Goal: Register for event/course

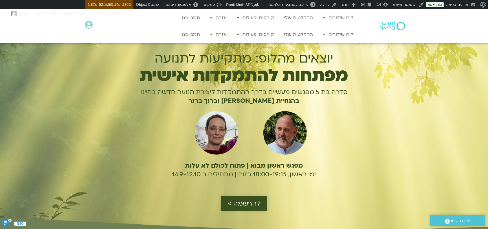
click at [238, 202] on span "להרשמה >" at bounding box center [244, 204] width 32 height 8
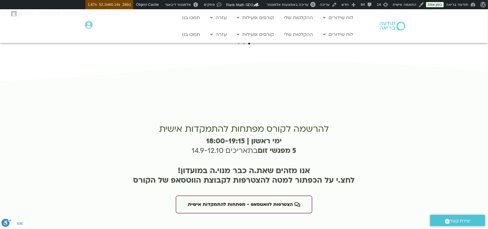
scroll to position [1354, 0]
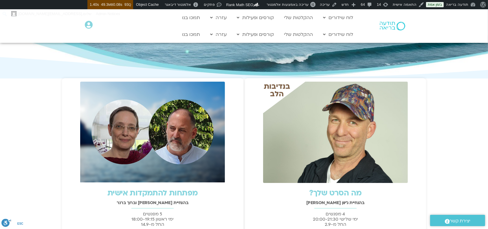
scroll to position [77, 0]
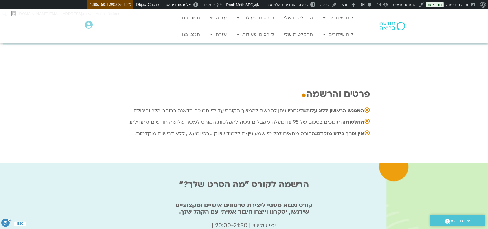
scroll to position [1813, 0]
